Goal: Information Seeking & Learning: Learn about a topic

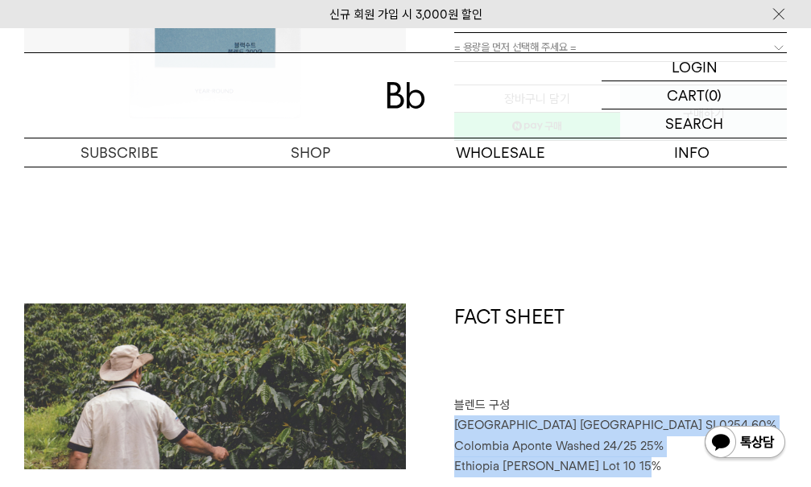
scroll to position [322, 0]
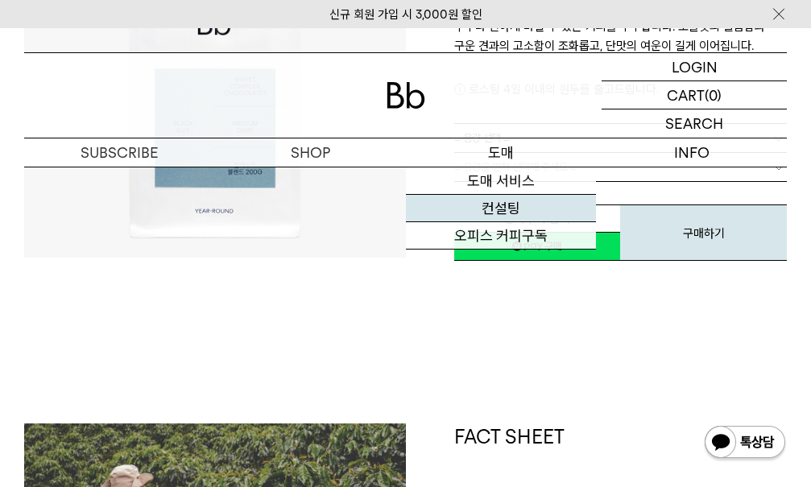
click at [510, 216] on link "컨설팅" at bounding box center [501, 208] width 191 height 27
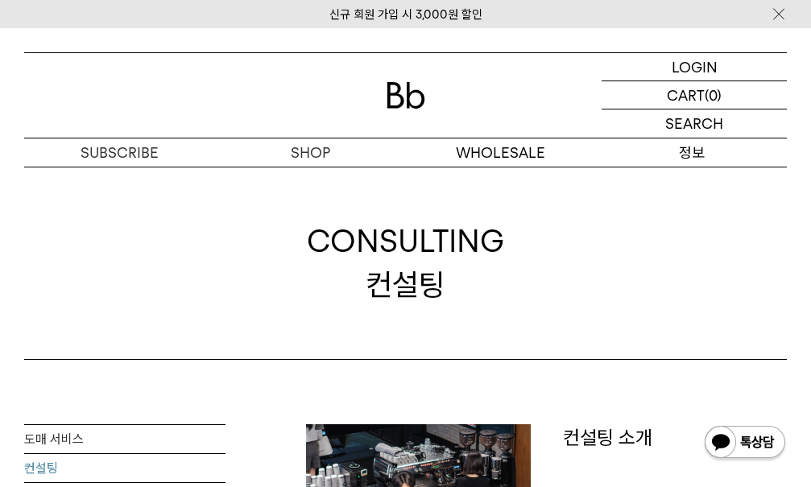
click at [693, 154] on p "정보" at bounding box center [691, 152] width 191 height 28
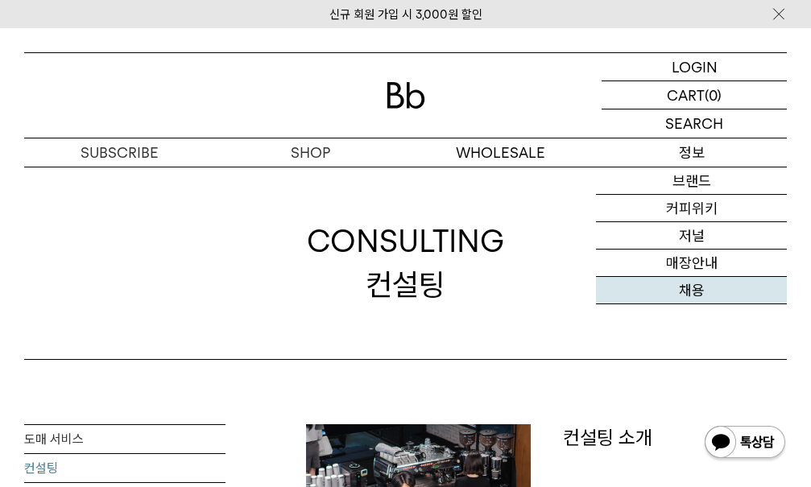
click at [709, 287] on link "채용" at bounding box center [691, 290] width 191 height 27
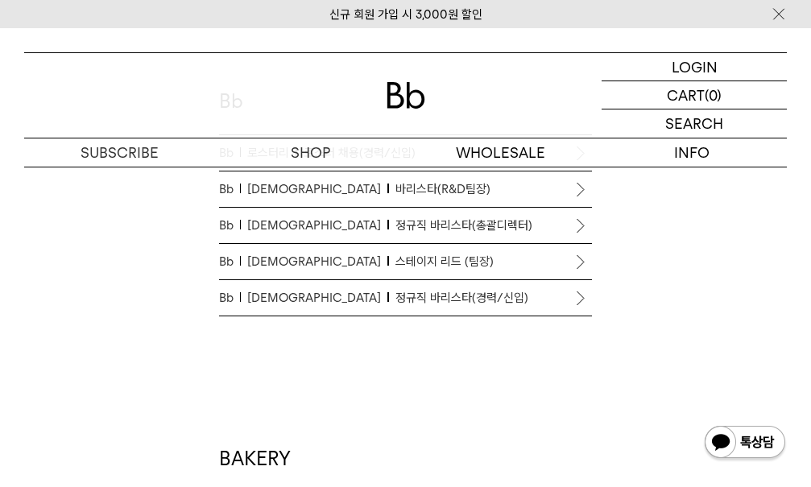
scroll to position [805, 0]
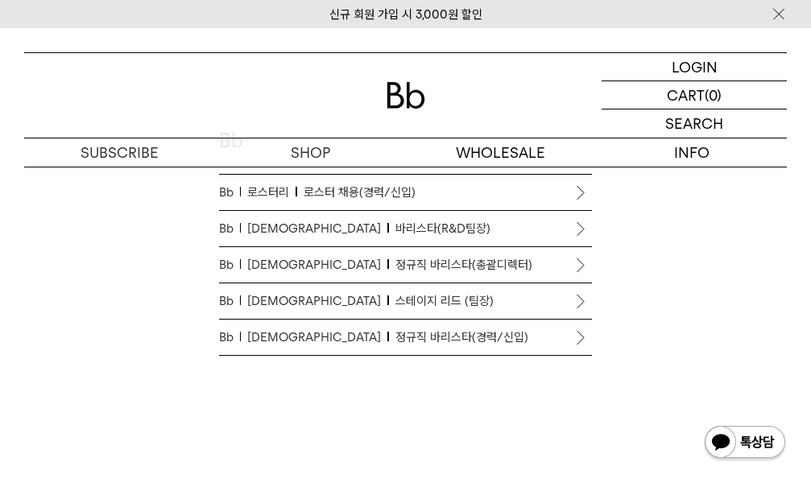
click at [361, 204] on link "Bb 로스터리 로스터 채용(경력/신입)" at bounding box center [406, 192] width 374 height 35
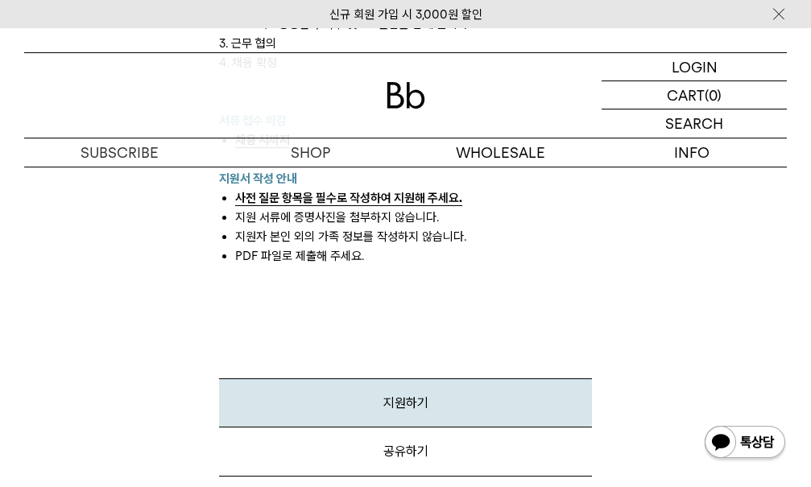
scroll to position [1852, 0]
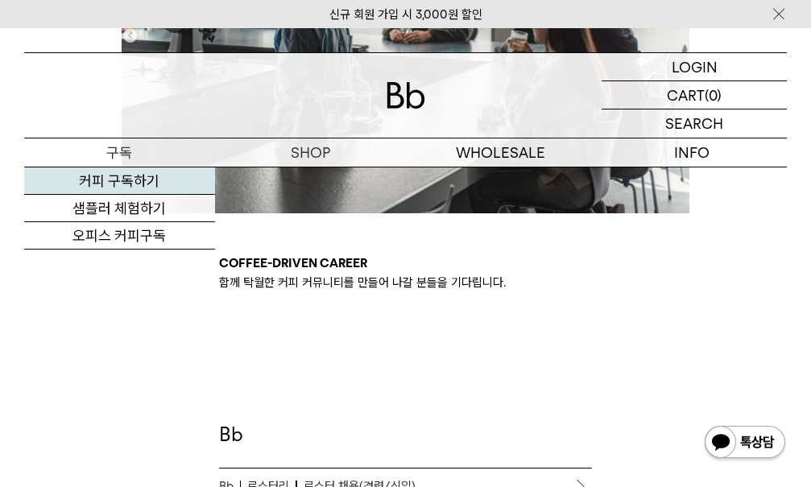
scroll to position [483, 0]
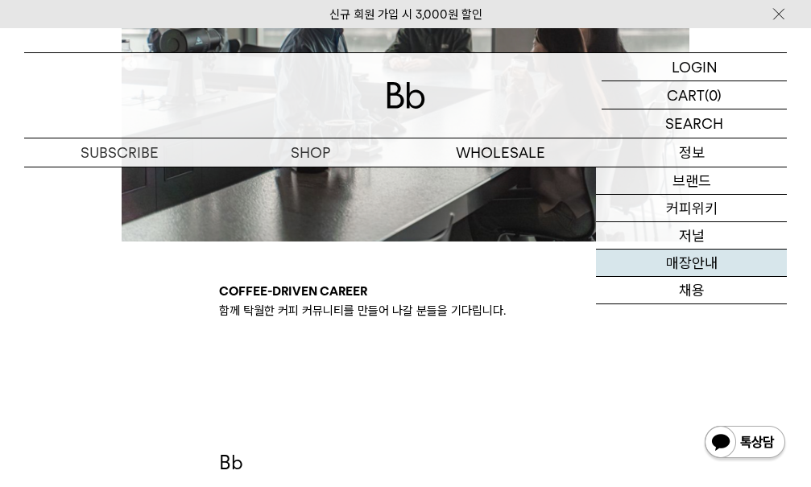
click at [695, 264] on link "매장안내" at bounding box center [691, 263] width 191 height 27
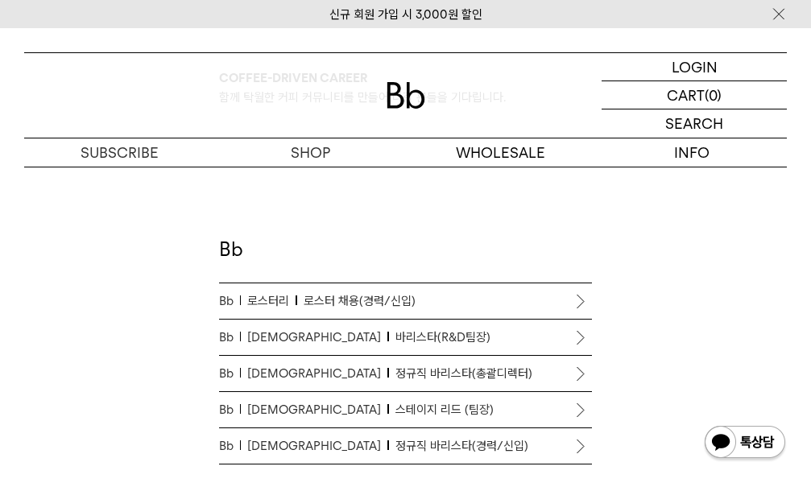
scroll to position [777, 0]
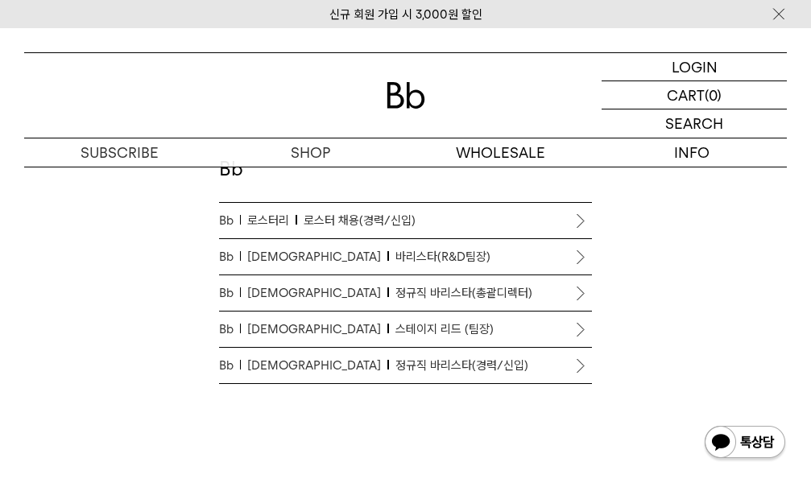
click at [270, 369] on span "바리스타" at bounding box center [318, 365] width 142 height 19
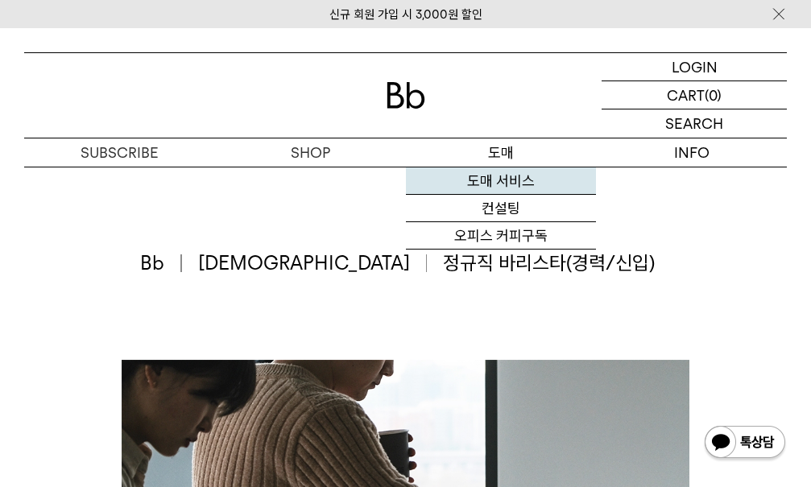
click at [508, 174] on link "도매 서비스" at bounding box center [501, 180] width 191 height 27
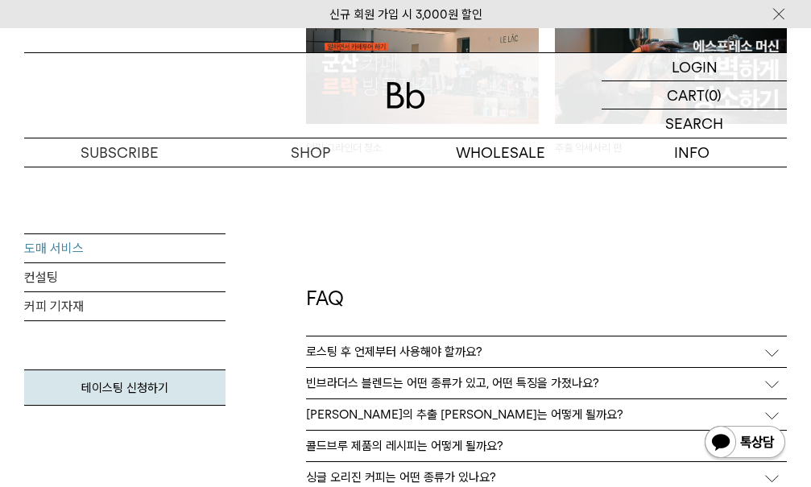
scroll to position [3864, 0]
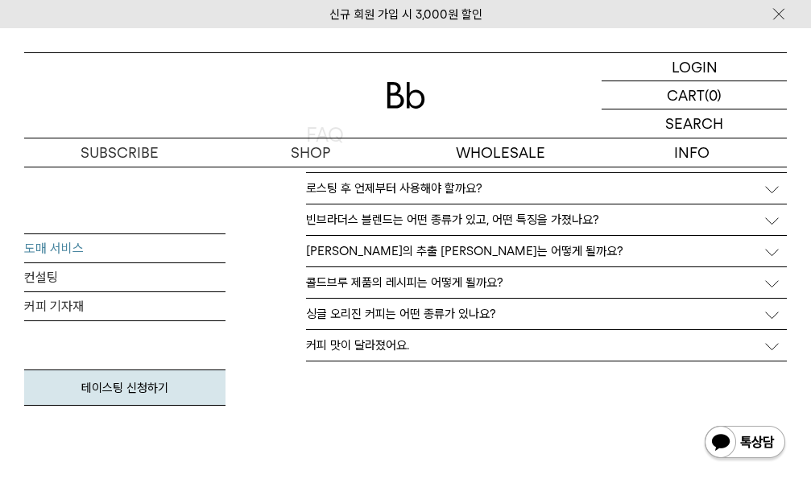
click at [350, 251] on p "[PERSON_NAME]의 추출 [PERSON_NAME]는 어떻게 될까요?" at bounding box center [464, 251] width 317 height 14
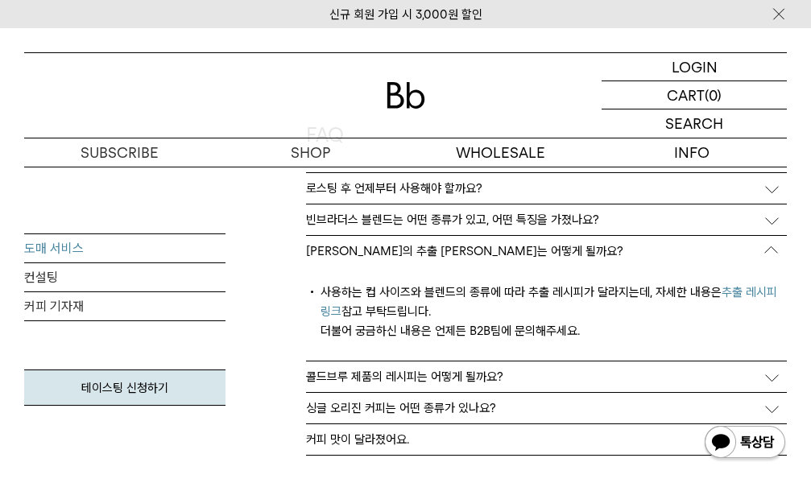
click at [755, 292] on link "추출 레시피 링크" at bounding box center [548, 302] width 456 height 34
